Goal: Transaction & Acquisition: Purchase product/service

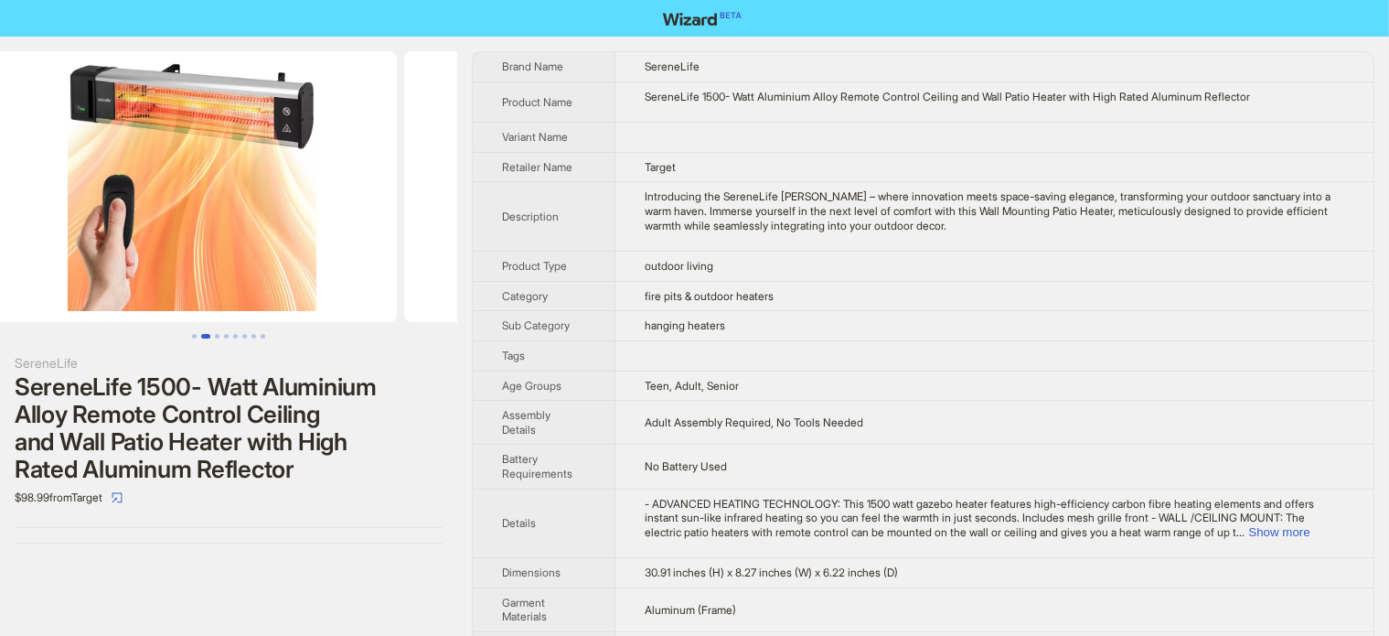
drag, startPoint x: 388, startPoint y: 246, endPoint x: 85, endPoint y: 293, distance: 306.3
click at [85, 293] on ul at bounding box center [228, 186] width 457 height 271
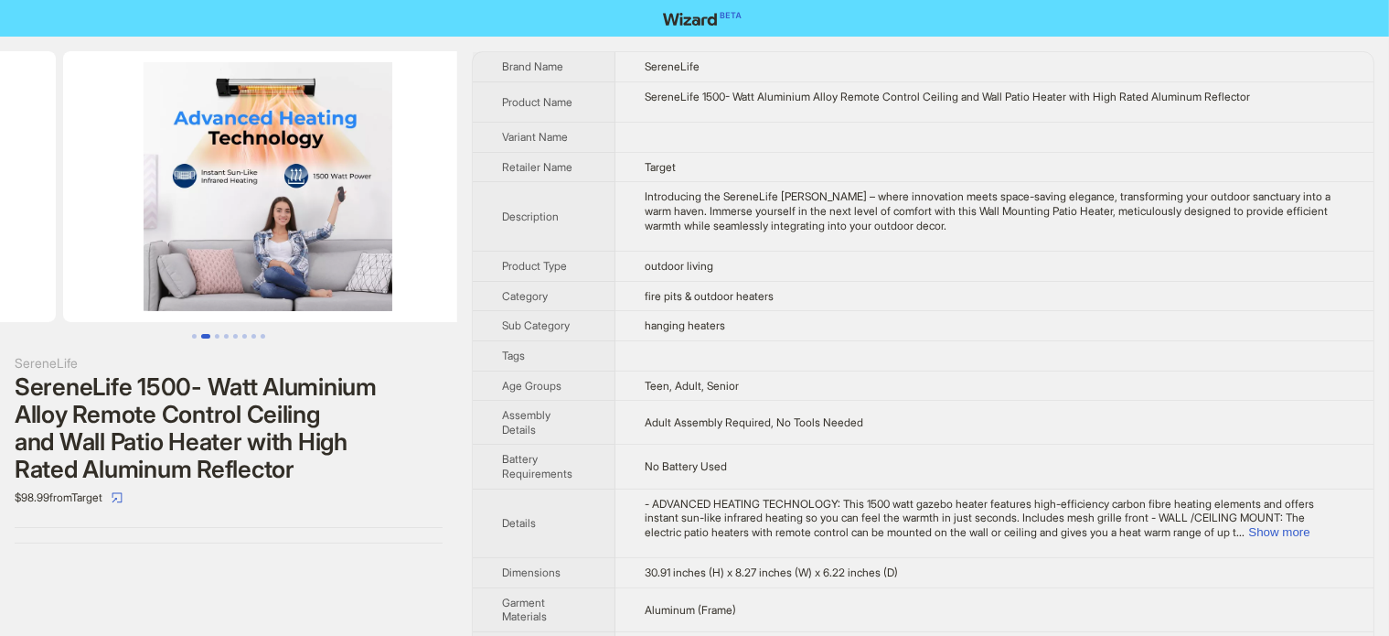
drag, startPoint x: 252, startPoint y: 230, endPoint x: 0, endPoint y: 321, distance: 268.2
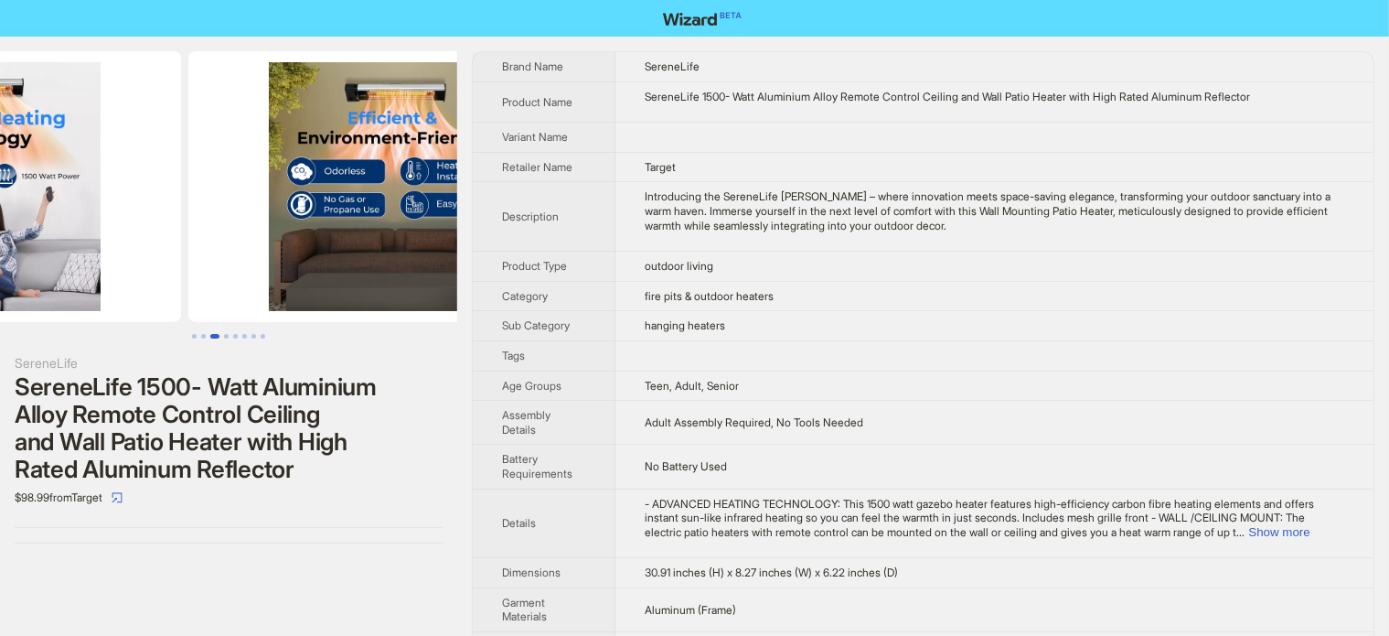
drag, startPoint x: 300, startPoint y: 253, endPoint x: 109, endPoint y: 281, distance: 193.1
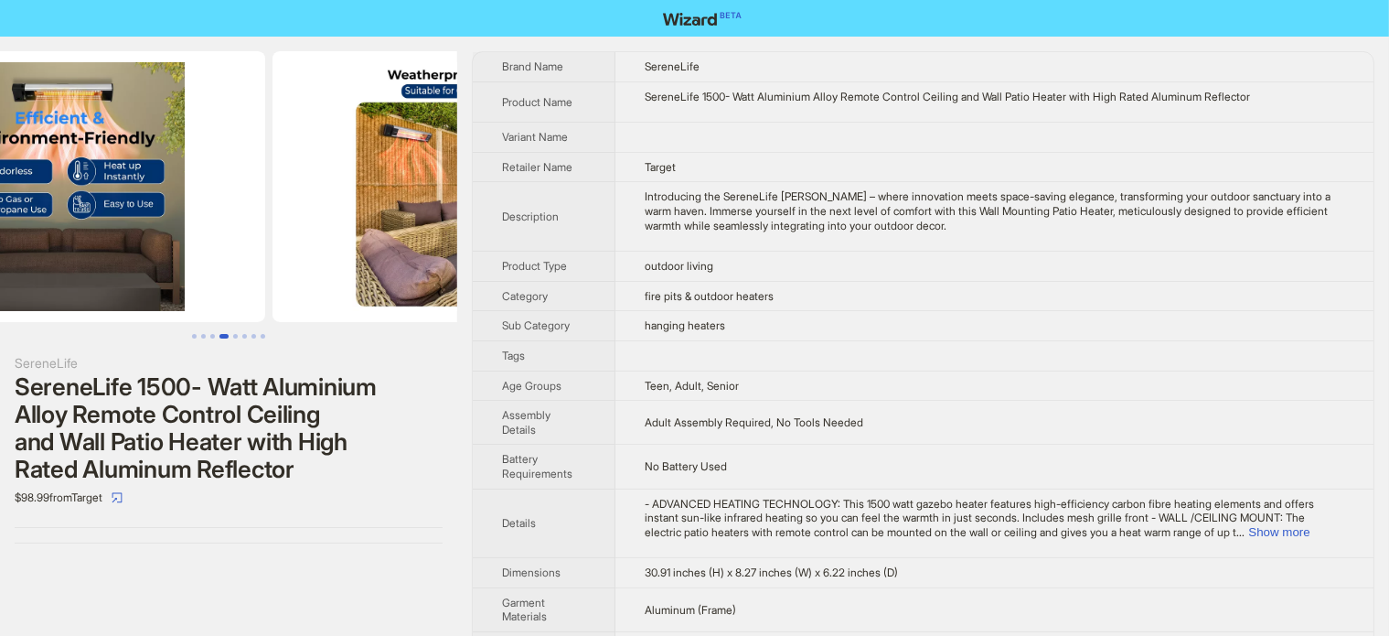
drag, startPoint x: 254, startPoint y: 243, endPoint x: 203, endPoint y: 187, distance: 75.7
click at [91, 277] on img at bounding box center [61, 186] width 410 height 271
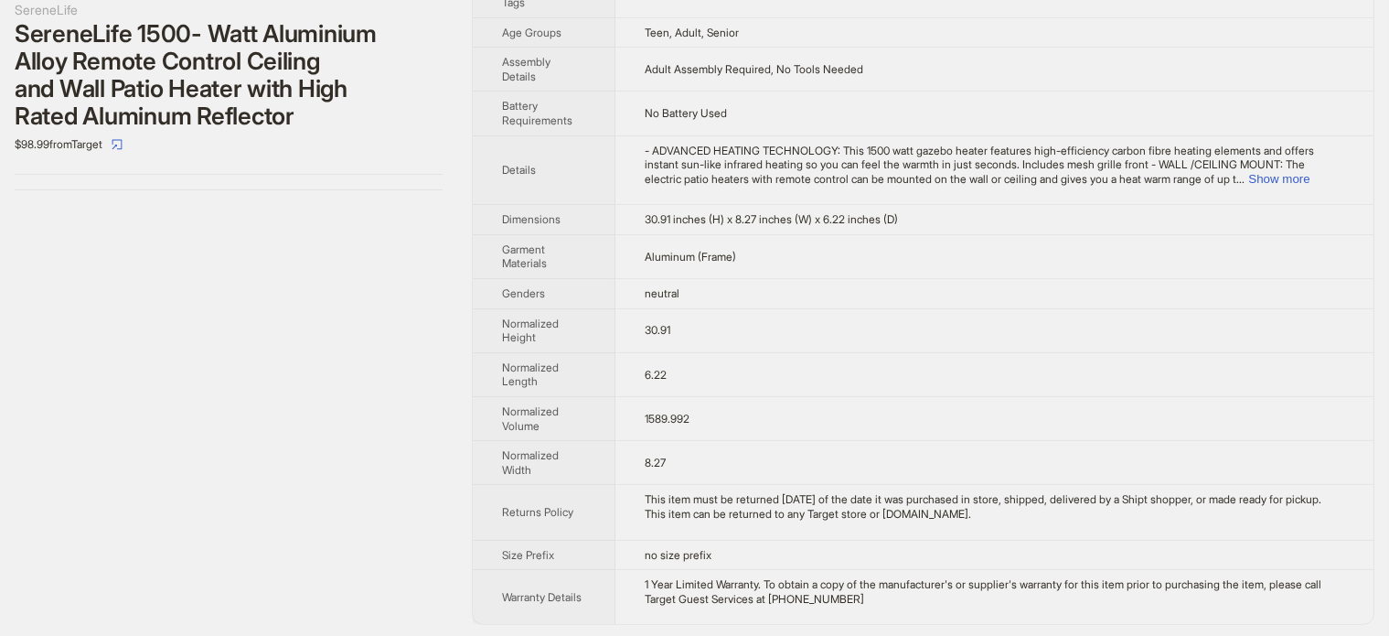
scroll to position [262, 0]
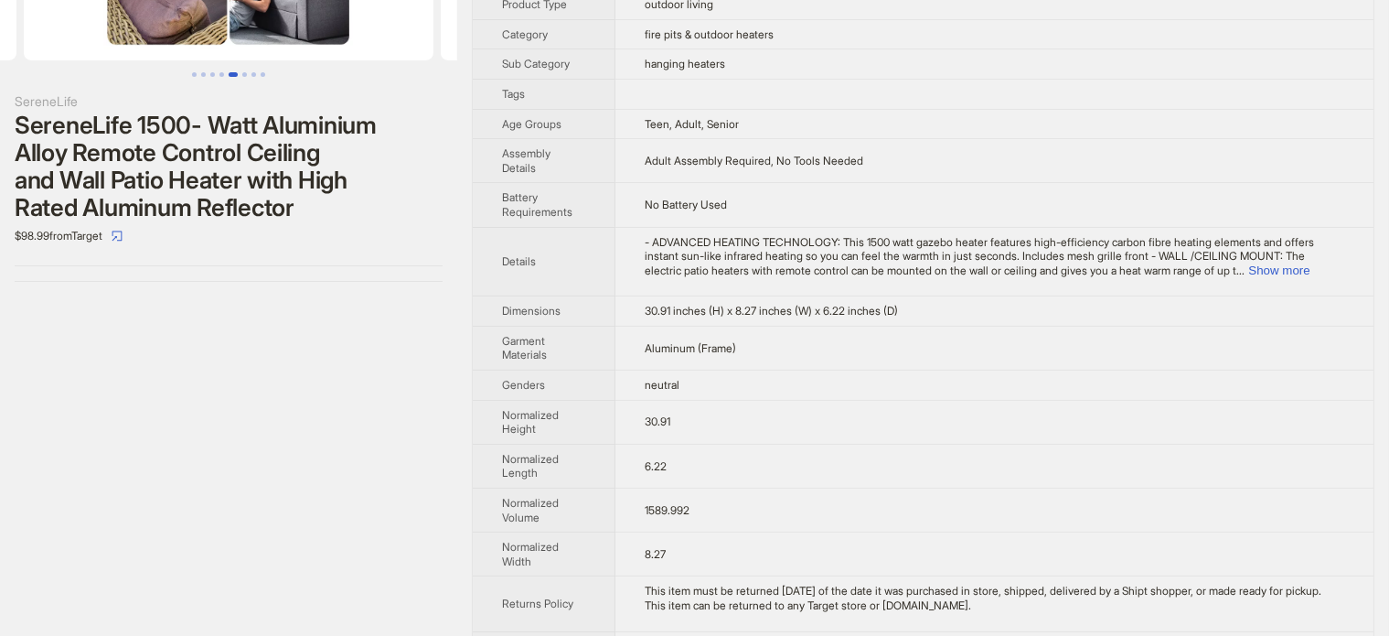
click at [278, 164] on div "SereneLife 1500- Watt Aluminium Alloy Remote Control Ceiling and Wall Patio Hea…" at bounding box center [229, 167] width 428 height 110
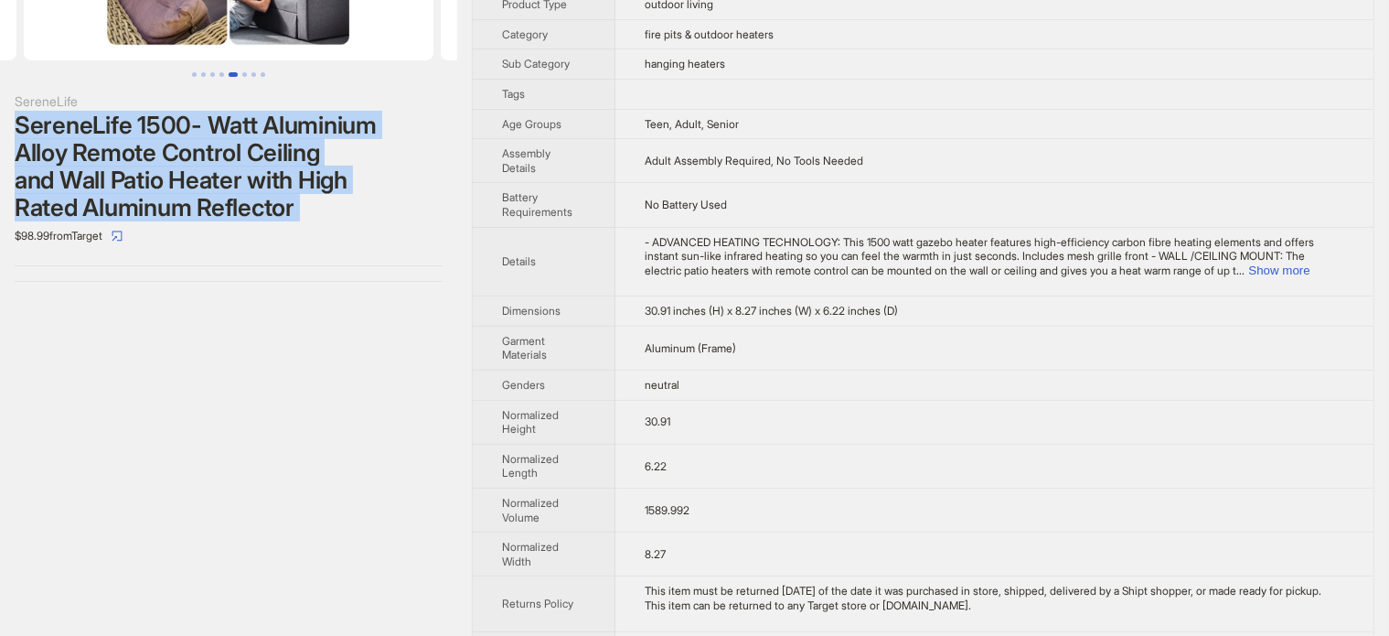
click at [278, 164] on div "SereneLife 1500- Watt Aluminium Alloy Remote Control Ceiling and Wall Patio Hea…" at bounding box center [229, 167] width 428 height 110
copy div "SereneLife 1500- Watt Aluminium Alloy Remote Control Ceiling and Wall Patio Hea…"
